Goal: Information Seeking & Learning: Learn about a topic

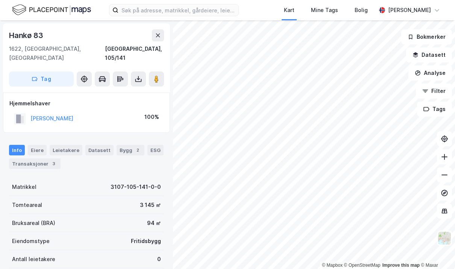
click at [0, 0] on button "[PERSON_NAME]" at bounding box center [0, 0] width 0 height 0
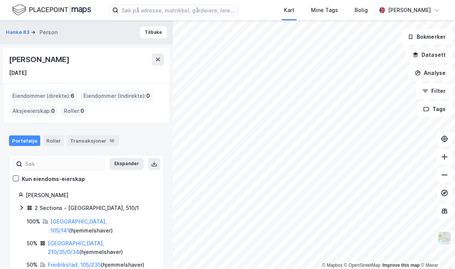
scroll to position [23, 0]
click at [59, 261] on link "Fredrikstad, 105/235" at bounding box center [74, 264] width 53 height 6
